Goal: Check status: Check status

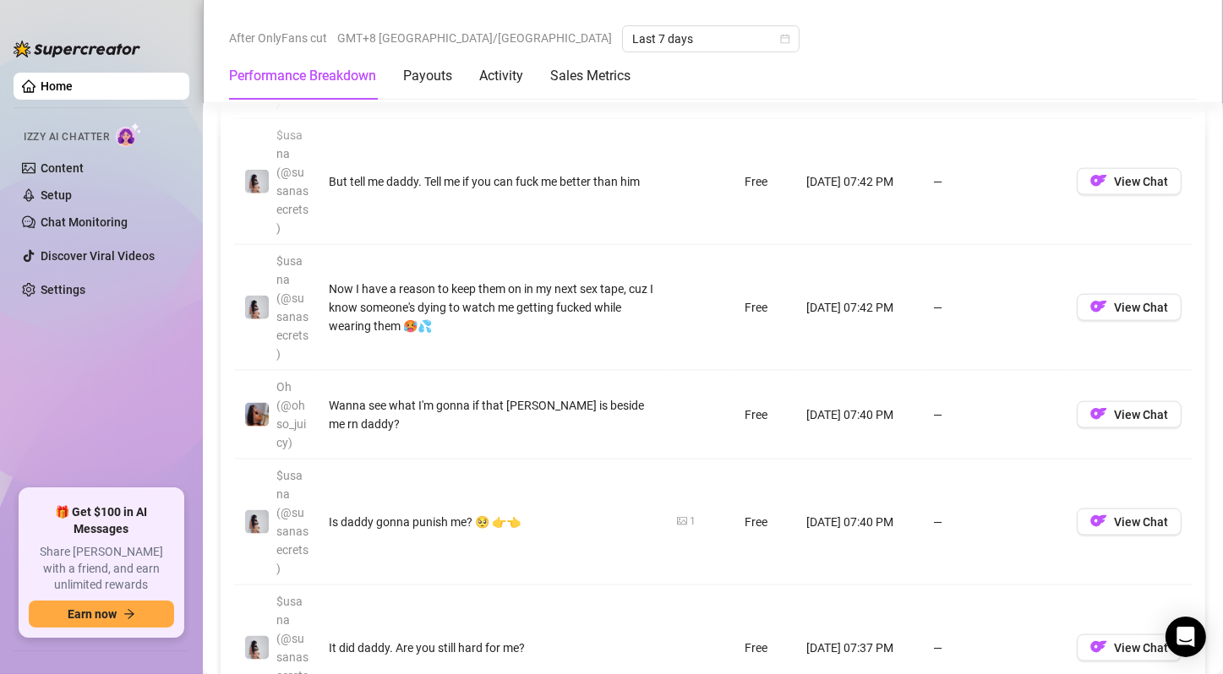
scroll to position [1605, 0]
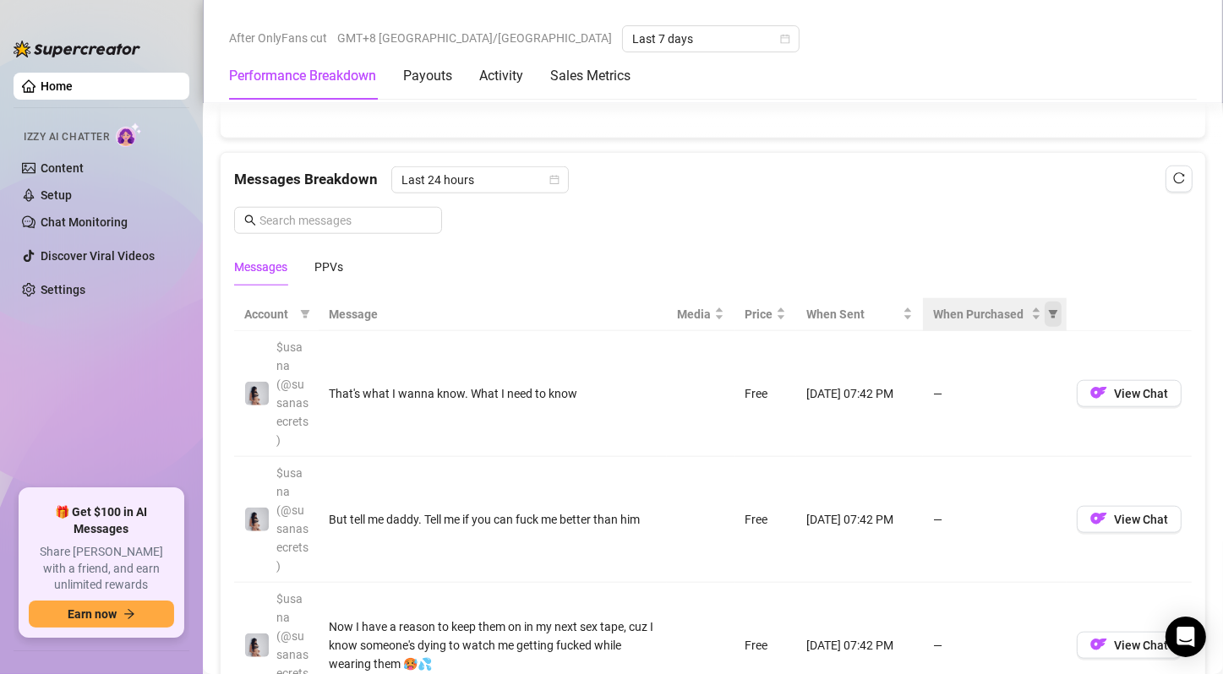
click at [1048, 312] on icon "filter" at bounding box center [1053, 314] width 10 height 10
click at [996, 368] on span "Purchased" at bounding box center [985, 369] width 57 height 14
click at [1030, 424] on span "OK" at bounding box center [1028, 429] width 16 height 14
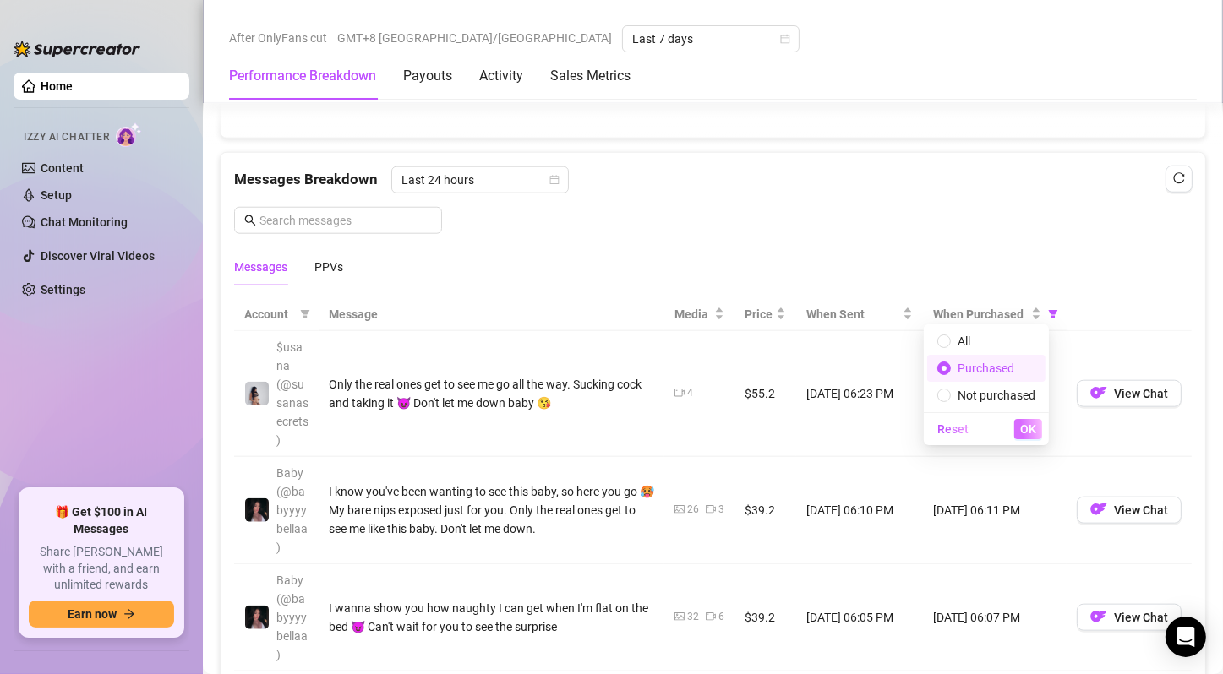
radio input "true"
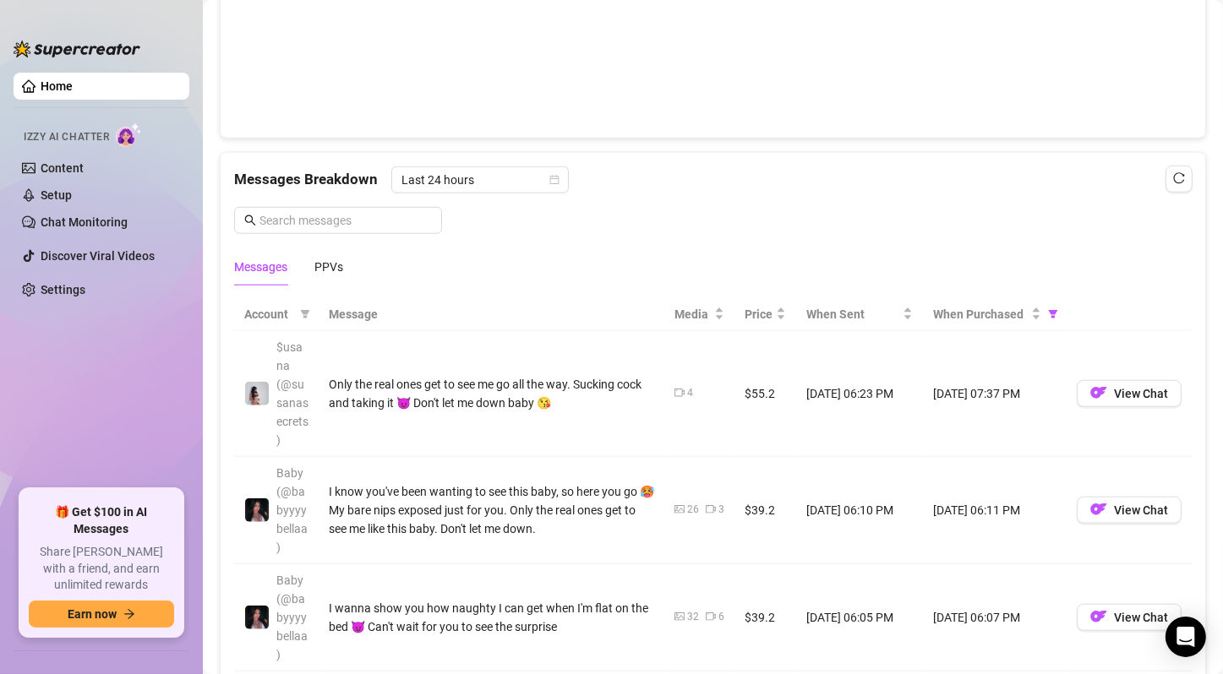
scroll to position [0, 0]
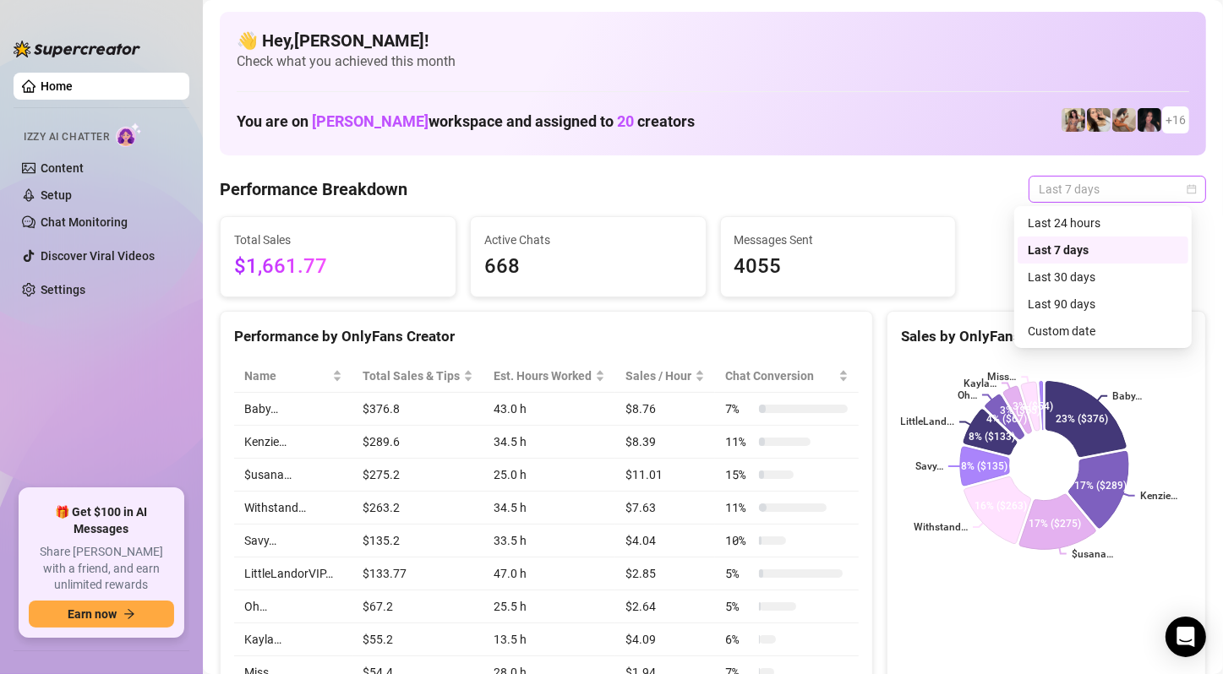
click at [1073, 186] on span "Last 7 days" at bounding box center [1116, 189] width 157 height 25
click at [1076, 226] on div "Last 24 hours" at bounding box center [1102, 223] width 150 height 19
